Goal: Task Accomplishment & Management: Use online tool/utility

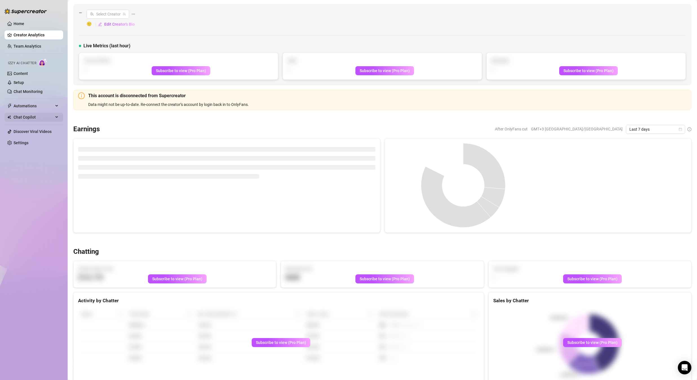
click at [31, 106] on span "Automations" at bounding box center [34, 105] width 40 height 9
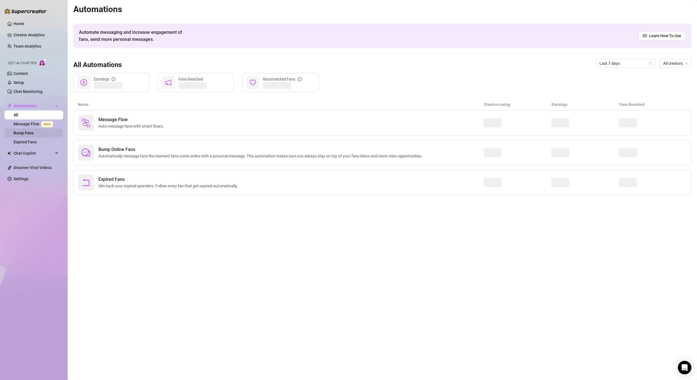
click at [34, 134] on link "Bump Fans" at bounding box center [24, 133] width 20 height 5
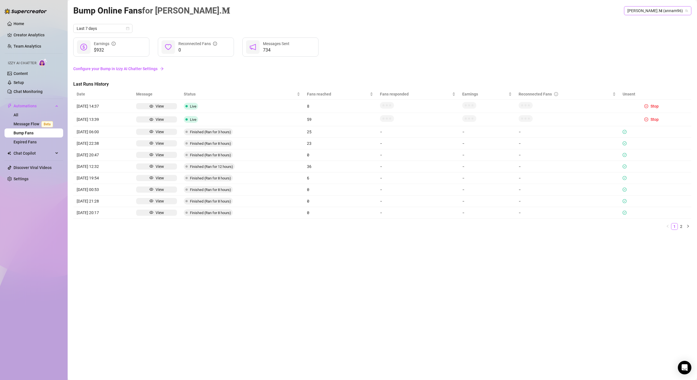
click at [656, 12] on span "[PERSON_NAME].𝐌 (annam96)" at bounding box center [657, 10] width 61 height 8
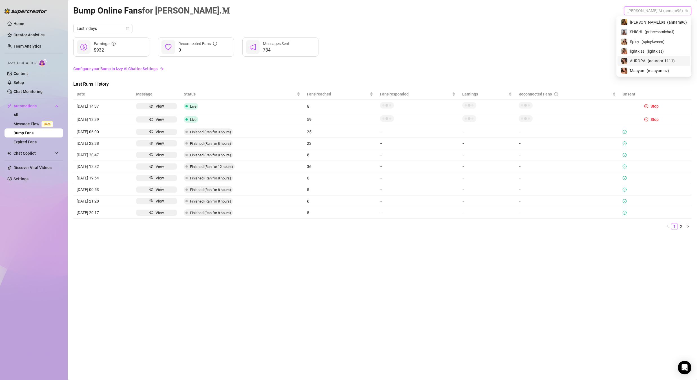
click at [656, 63] on div "AURORA ( aaurora.1111 )" at bounding box center [654, 60] width 66 height 7
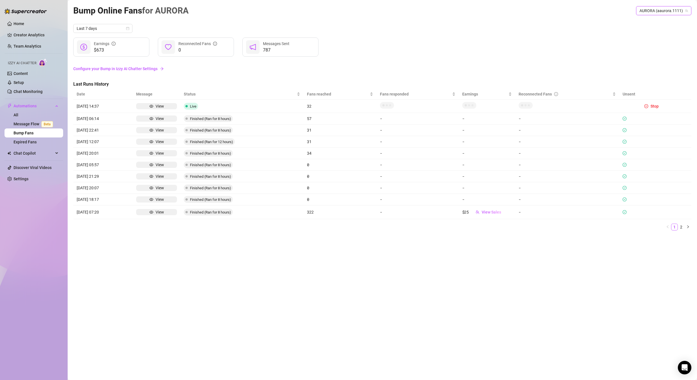
click at [656, 9] on span "AURORA (aaurora.1111)" at bounding box center [663, 10] width 48 height 8
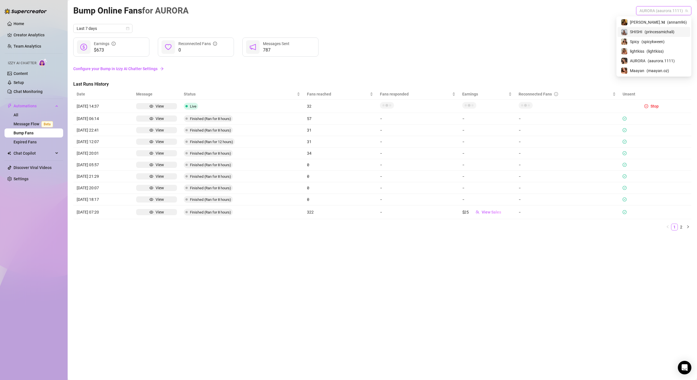
click at [651, 35] on div "SHISHI ( princessmichali )" at bounding box center [654, 31] width 66 height 7
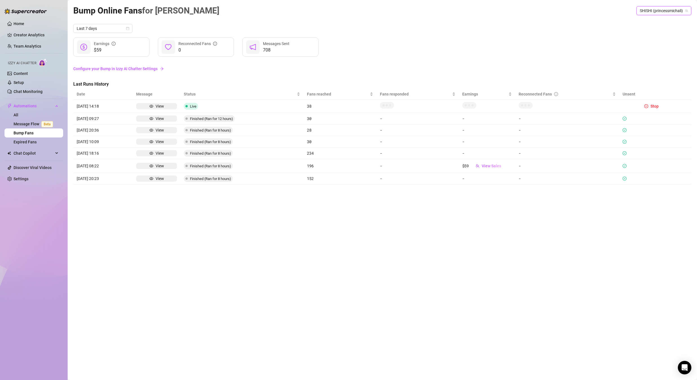
click at [651, 10] on span "SHISHI (princessmichali)" at bounding box center [664, 10] width 48 height 8
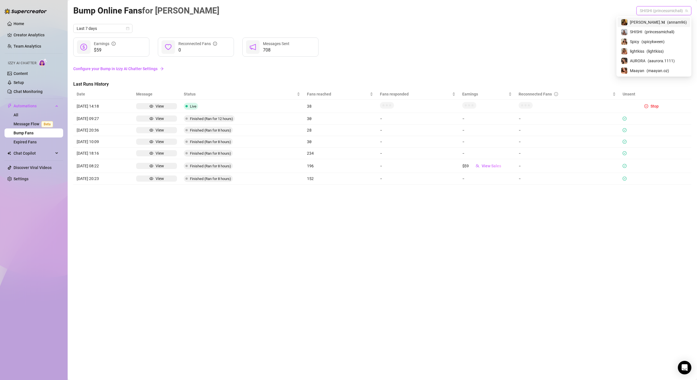
click at [650, 22] on span "[PERSON_NAME].𝐌" at bounding box center [647, 22] width 35 height 6
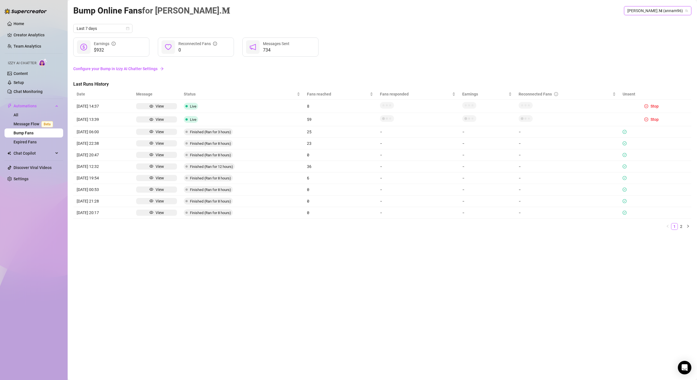
click at [653, 12] on span "[PERSON_NAME].𝐌 (annam96)" at bounding box center [657, 10] width 61 height 8
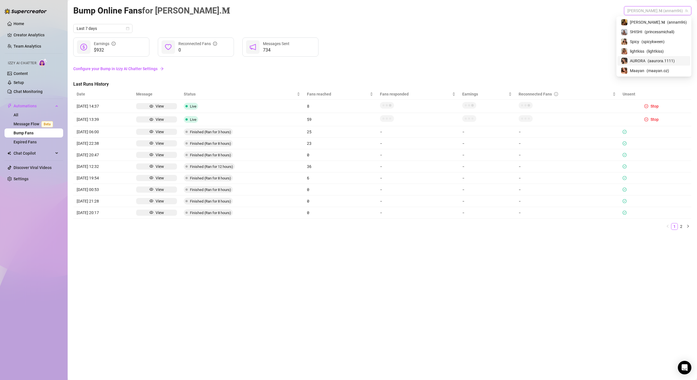
click at [645, 60] on span "AURORA" at bounding box center [637, 61] width 15 height 6
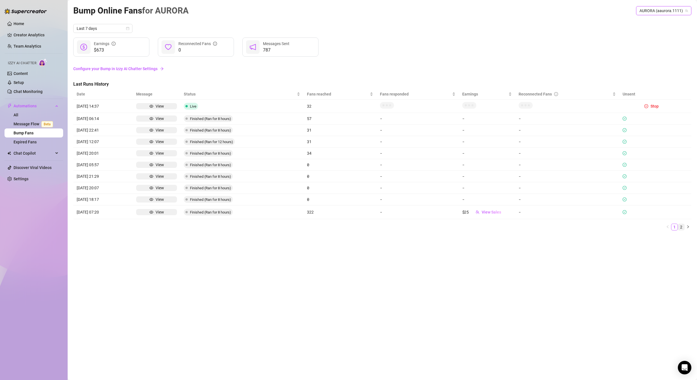
click at [683, 230] on li "2" at bounding box center [681, 227] width 7 height 7
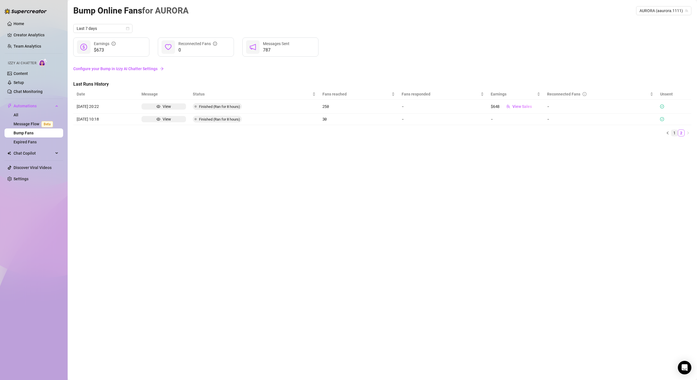
click at [671, 133] on link "1" at bounding box center [674, 133] width 6 height 6
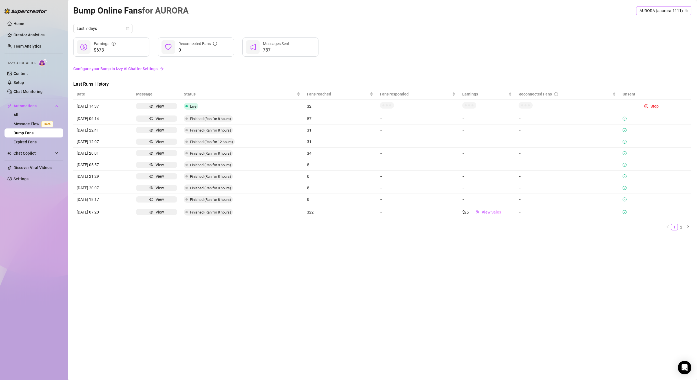
click at [661, 9] on span "AURORA (aaurora.1111)" at bounding box center [663, 10] width 48 height 8
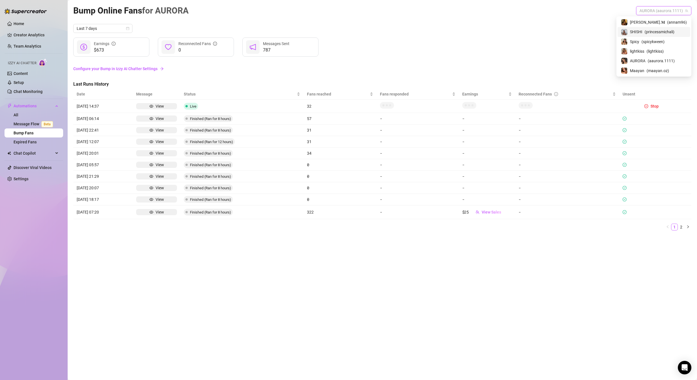
click at [656, 31] on span "( princessmichali )" at bounding box center [659, 32] width 30 height 6
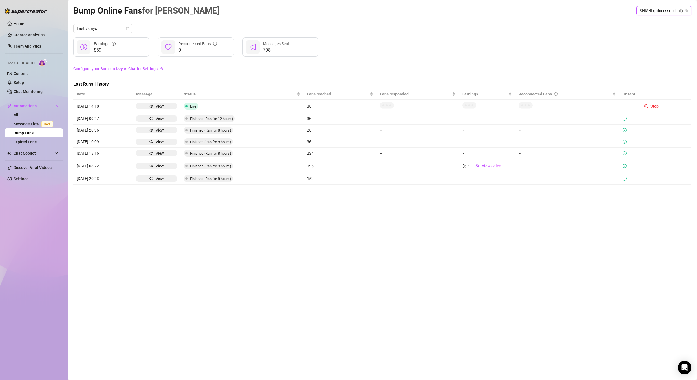
click at [656, 9] on span "SHISHI (princessmichali)" at bounding box center [664, 10] width 48 height 8
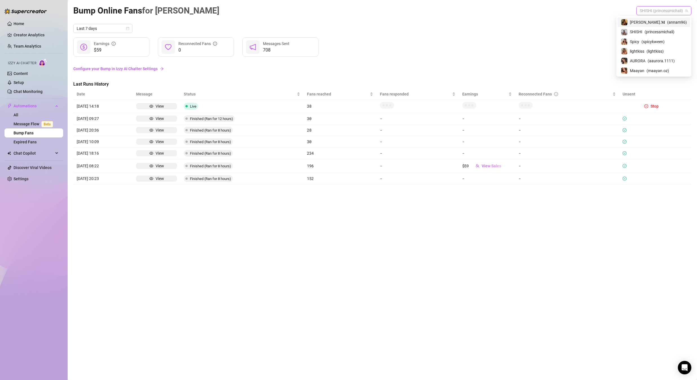
click at [656, 18] on div "𝐀𝐧𝐧𝐚.𝐌 ( annam96 )" at bounding box center [653, 22] width 73 height 10
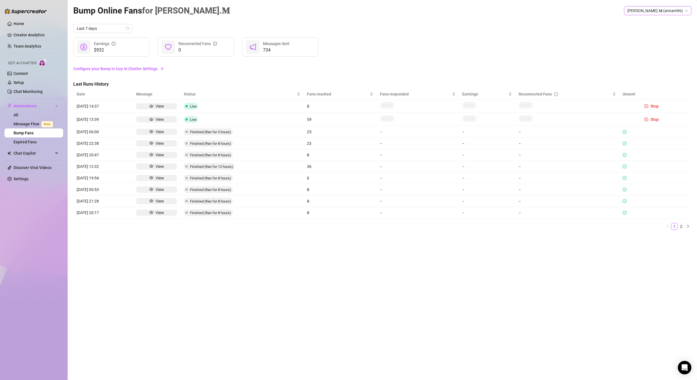
click at [661, 11] on span "𝐀𝐧𝐧𝐚.𝐌 (annam96)" at bounding box center [657, 10] width 61 height 8
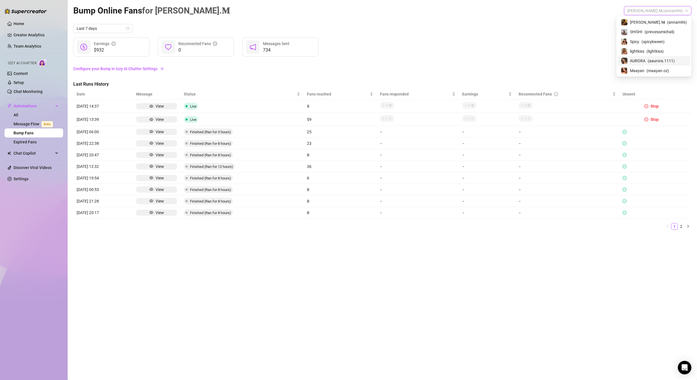
click at [645, 61] on span "AURORA" at bounding box center [637, 61] width 15 height 6
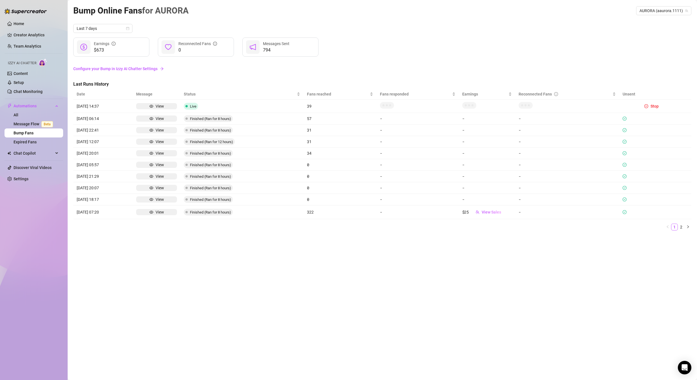
click at [651, 15] on div "Bump Online Fans for [PERSON_NAME] (aaurora.1111)" at bounding box center [382, 10] width 618 height 13
click at [651, 13] on span "AURORA (aaurora.1111)" at bounding box center [663, 10] width 48 height 8
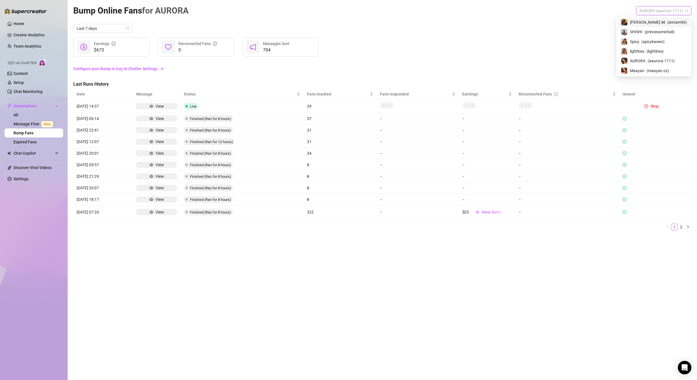
drag, startPoint x: 647, startPoint y: 23, endPoint x: 601, endPoint y: 25, distance: 46.2
click at [647, 23] on span "[PERSON_NAME].𝐌" at bounding box center [647, 22] width 35 height 6
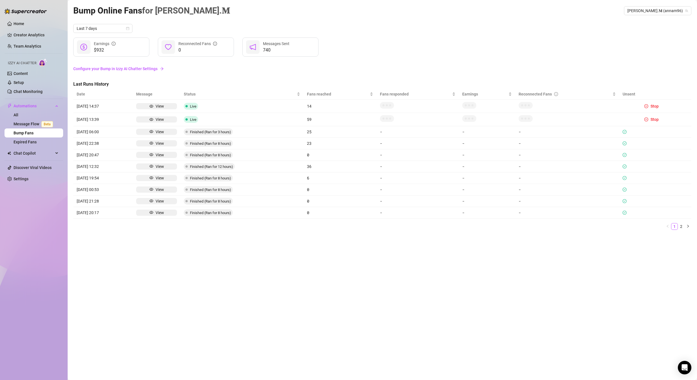
click at [648, 15] on div "Bump Online Fans for 𝐀𝐧𝐧𝐚.𝐌 𝐀𝐧𝐧𝐚.𝐌 (annam96)" at bounding box center [382, 10] width 618 height 13
click at [652, 12] on span "[PERSON_NAME].𝐌 (annam96)" at bounding box center [657, 10] width 61 height 8
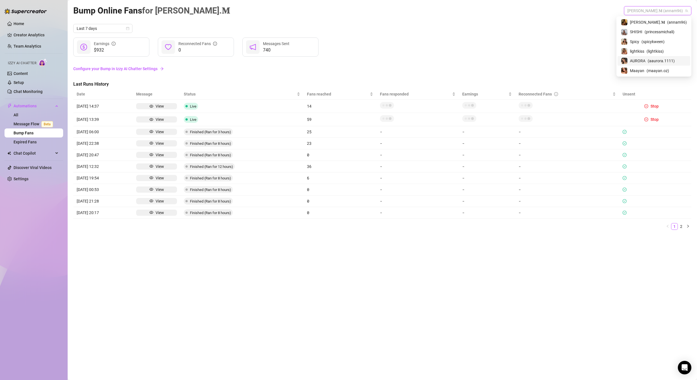
click at [645, 63] on span "AURORA" at bounding box center [637, 61] width 15 height 6
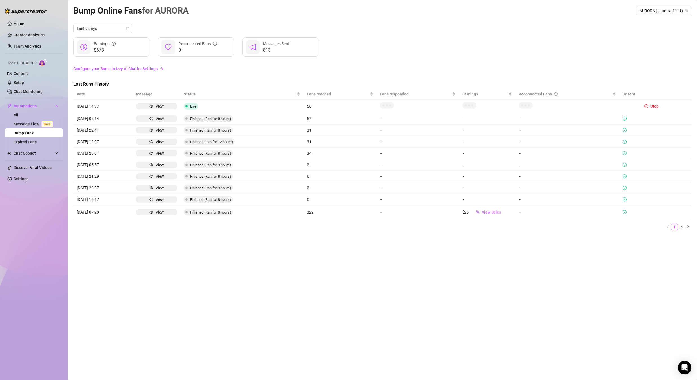
click at [390, 13] on div "Bump Online Fans for [PERSON_NAME] (aaurora.1111)" at bounding box center [382, 10] width 618 height 13
click at [672, 9] on span "AURORA (aaurora.1111)" at bounding box center [663, 10] width 48 height 8
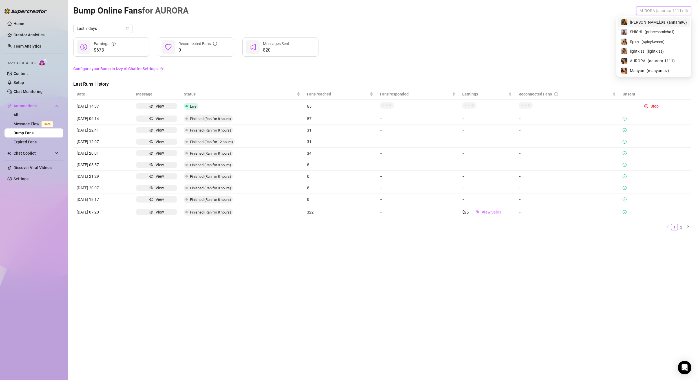
click at [667, 23] on span "( annam96 )" at bounding box center [677, 22] width 20 height 6
click at [653, 12] on span "[PERSON_NAME].𝐌 (annam96)" at bounding box center [657, 10] width 61 height 8
click at [645, 60] on span "AURORA" at bounding box center [637, 61] width 15 height 6
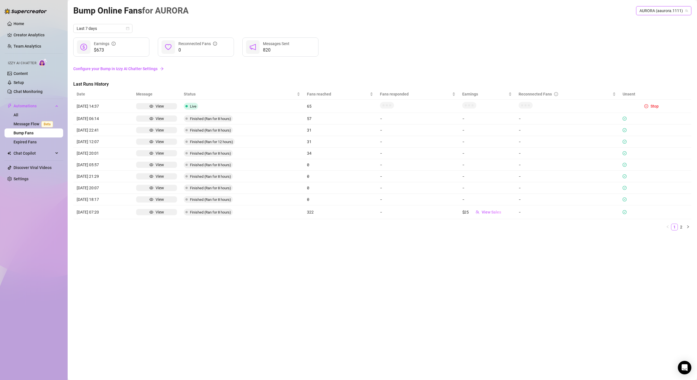
click at [659, 11] on span "AURORA (aaurora.1111)" at bounding box center [663, 10] width 48 height 8
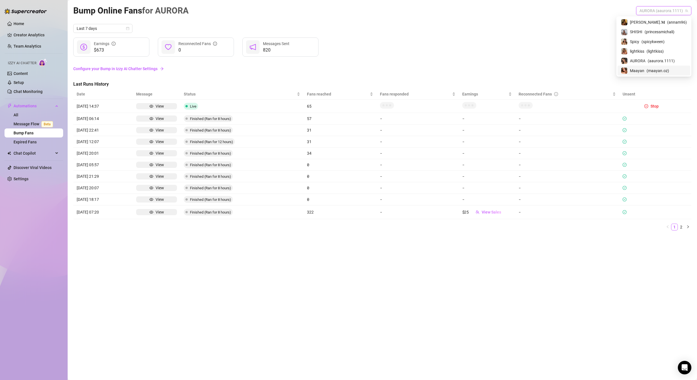
click at [644, 69] on span "Maayan" at bounding box center [637, 71] width 14 height 6
